Goal: Register for event/course

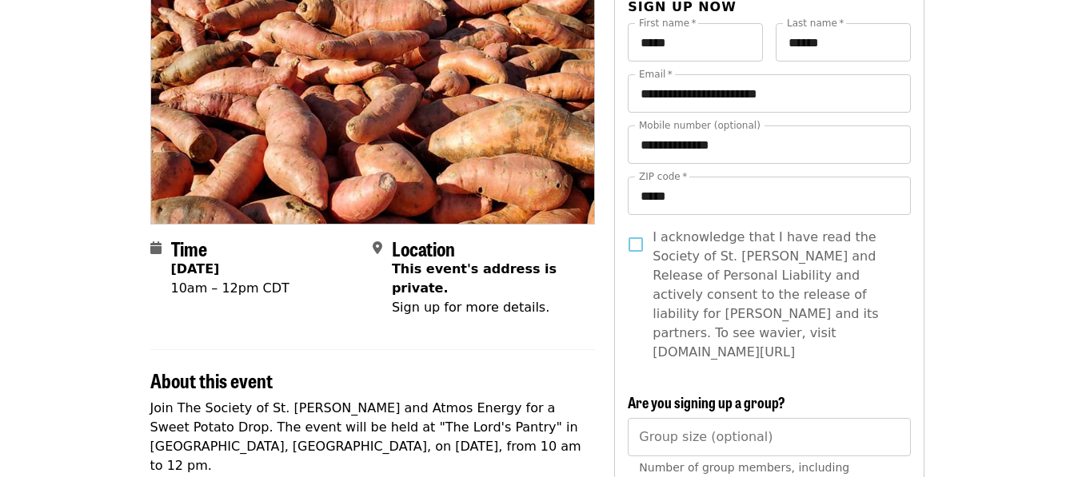
scroll to position [192, 0]
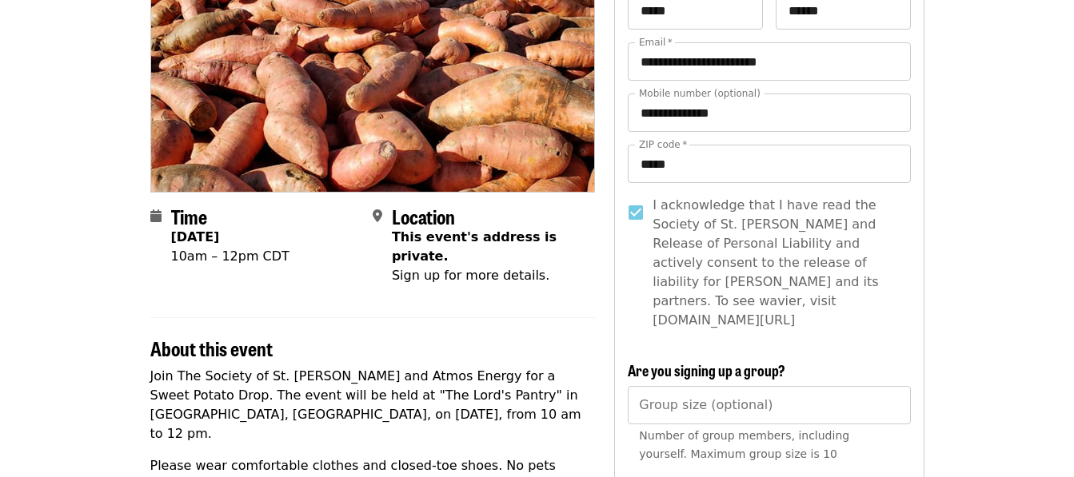
click at [978, 140] on article "**********" at bounding box center [537, 469] width 1074 height 1182
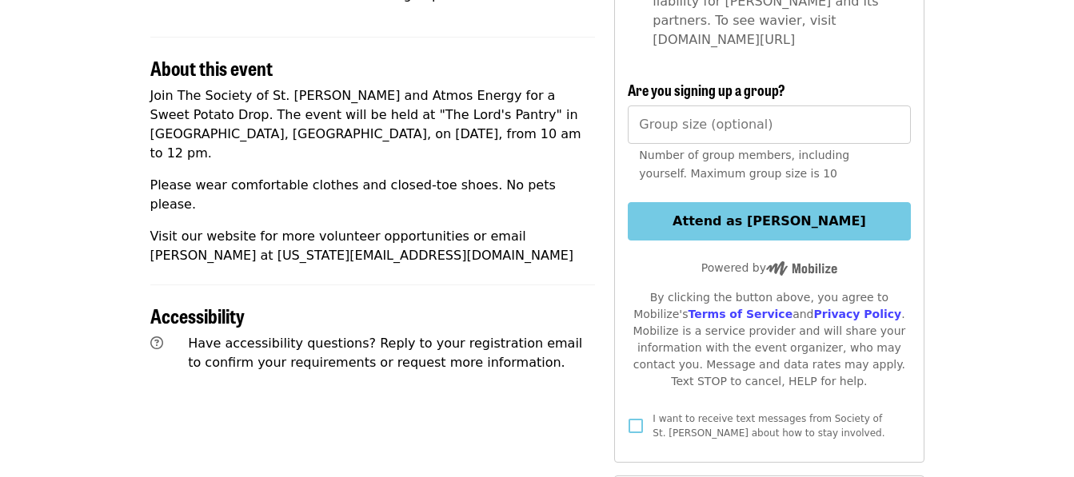
scroll to position [448, 0]
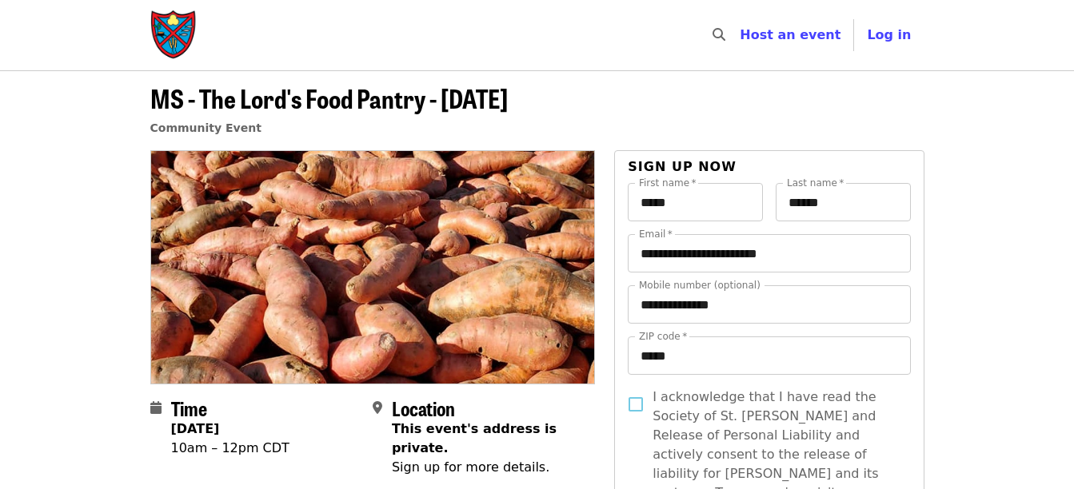
click at [1062, 124] on header "MS - The Lord's Food Pantry - [DATE] Community Event" at bounding box center [537, 110] width 1074 height 80
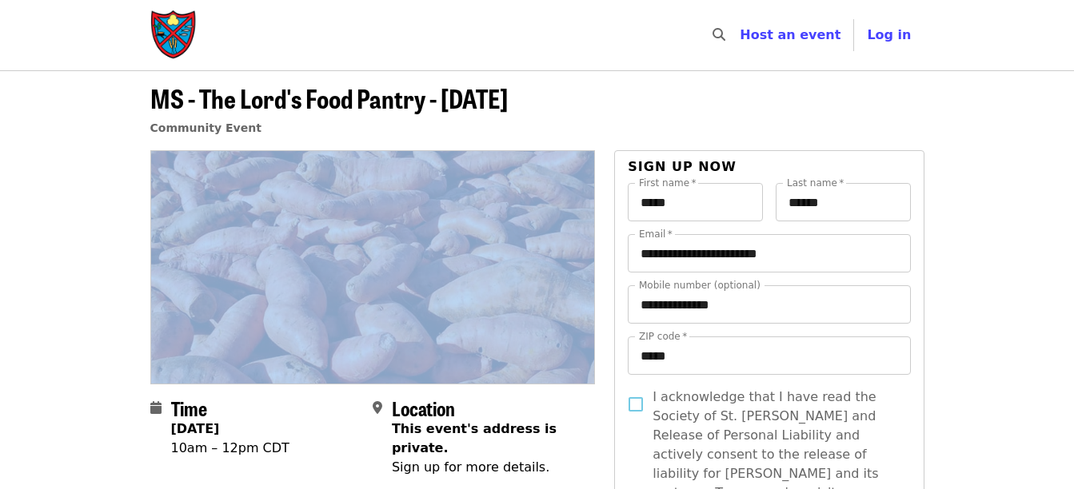
click at [1063, 122] on header "MS - The Lord's Food Pantry - [DATE] Community Event" at bounding box center [537, 110] width 1074 height 80
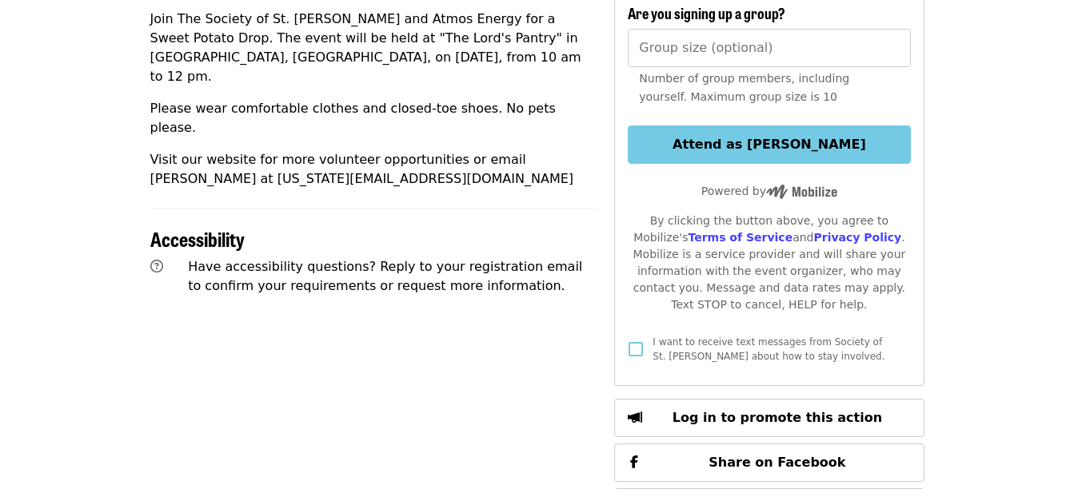
scroll to position [398, 0]
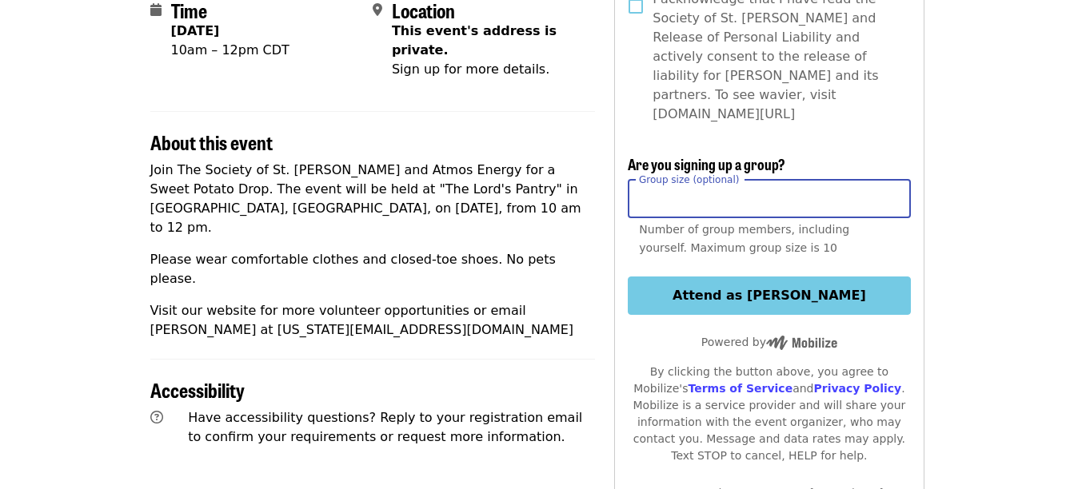
drag, startPoint x: 1071, startPoint y: 206, endPoint x: 1085, endPoint y: 94, distance: 112.8
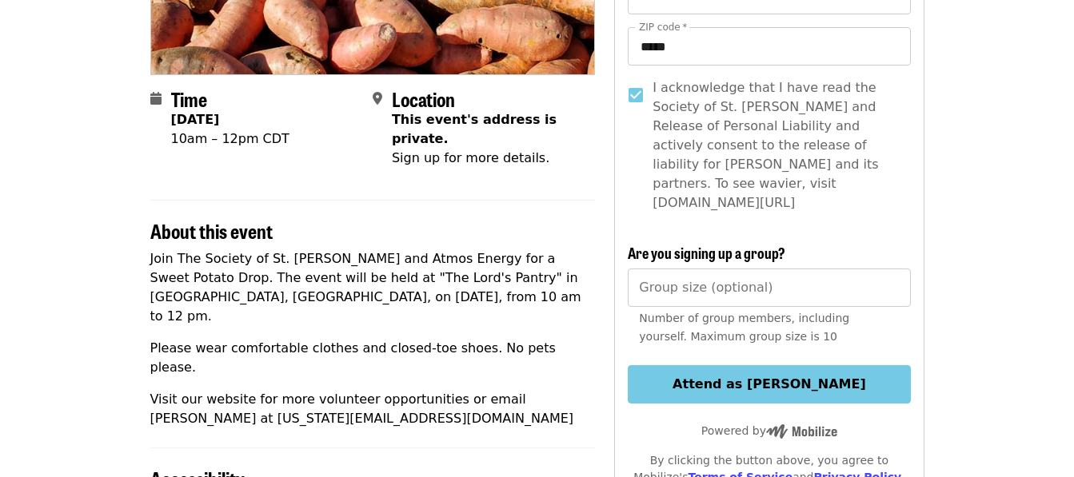
scroll to position [327, 0]
